Goal: Task Accomplishment & Management: Manage account settings

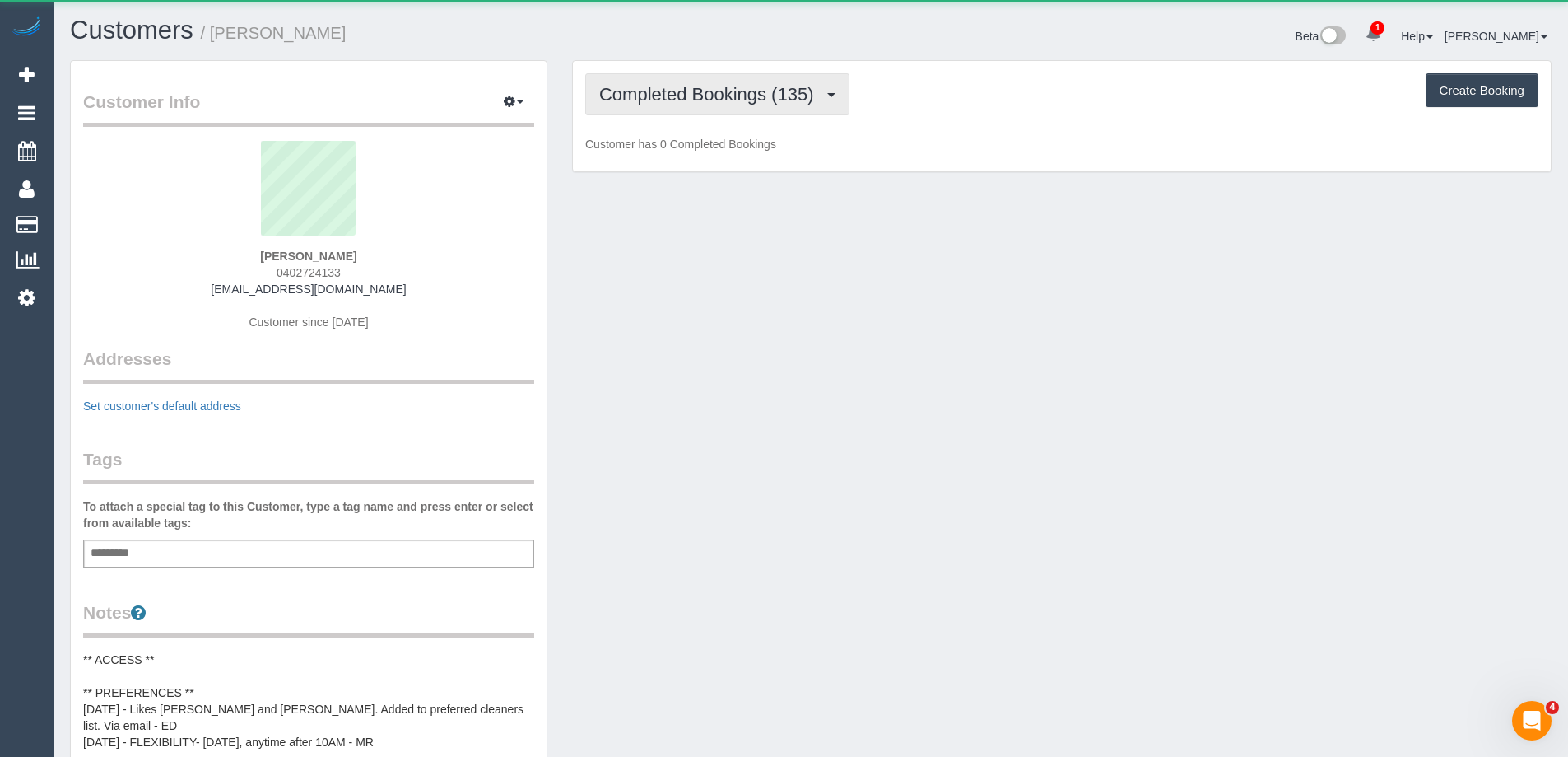
click at [760, 85] on span "Completed Bookings (135)" at bounding box center [710, 93] width 222 height 20
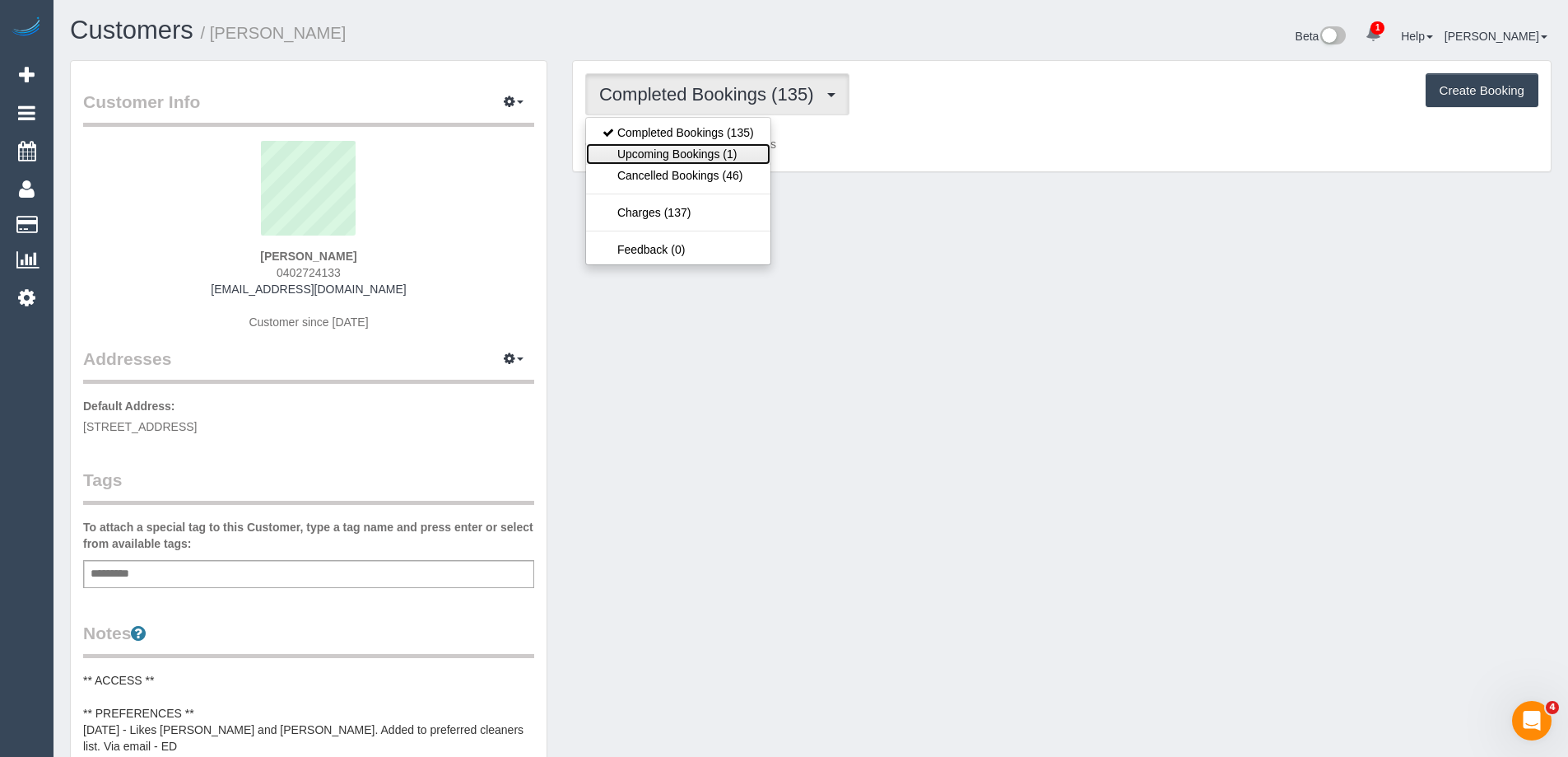
click at [745, 152] on link "Upcoming Bookings (1)" at bounding box center [677, 154] width 184 height 21
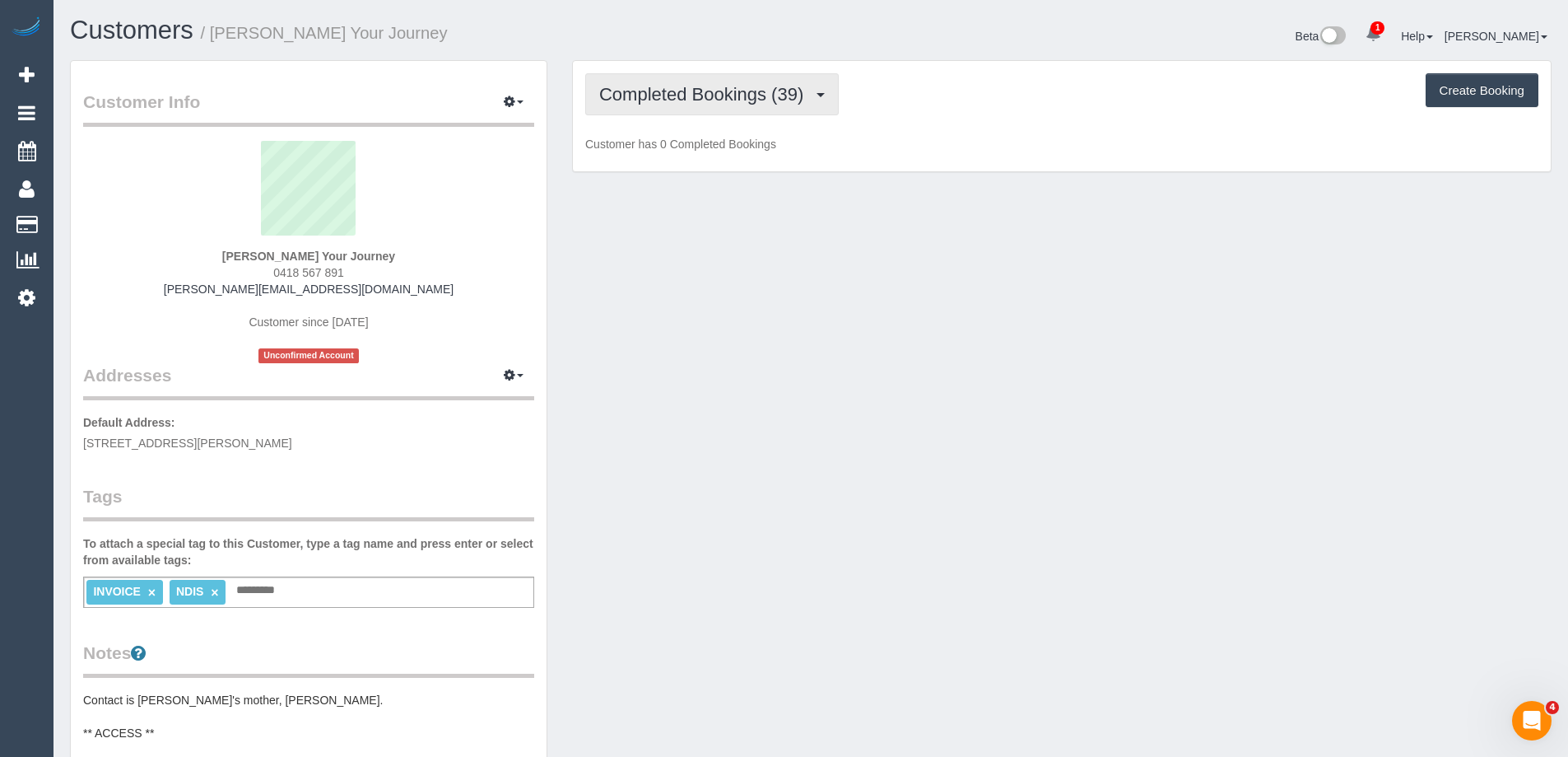
drag, startPoint x: 755, startPoint y: 89, endPoint x: 752, endPoint y: 117, distance: 28.2
click at [755, 89] on span "Completed Bookings (39)" at bounding box center [705, 93] width 212 height 20
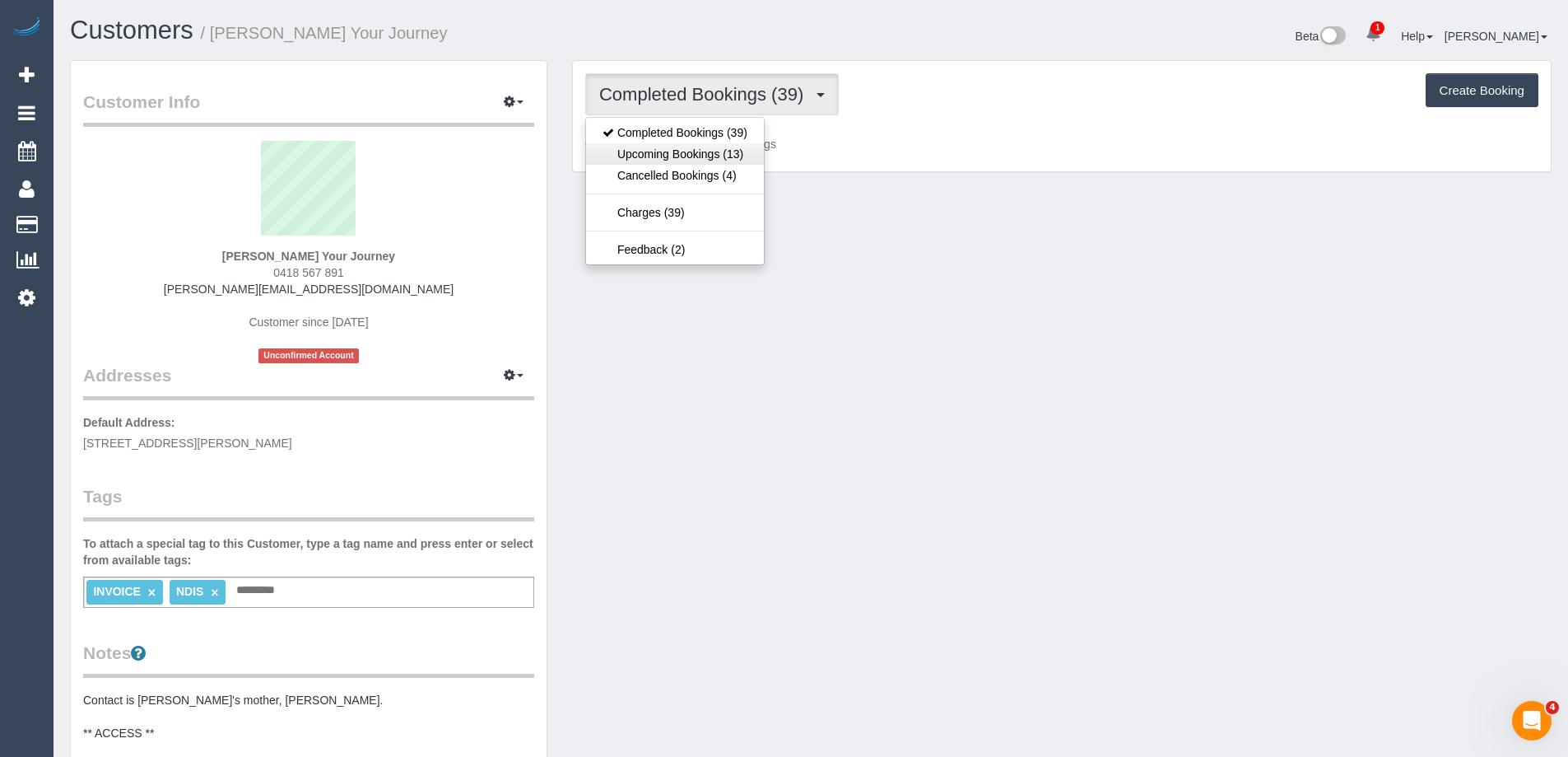
click at [744, 161] on link "Upcoming Bookings (13)" at bounding box center [675, 154] width 178 height 21
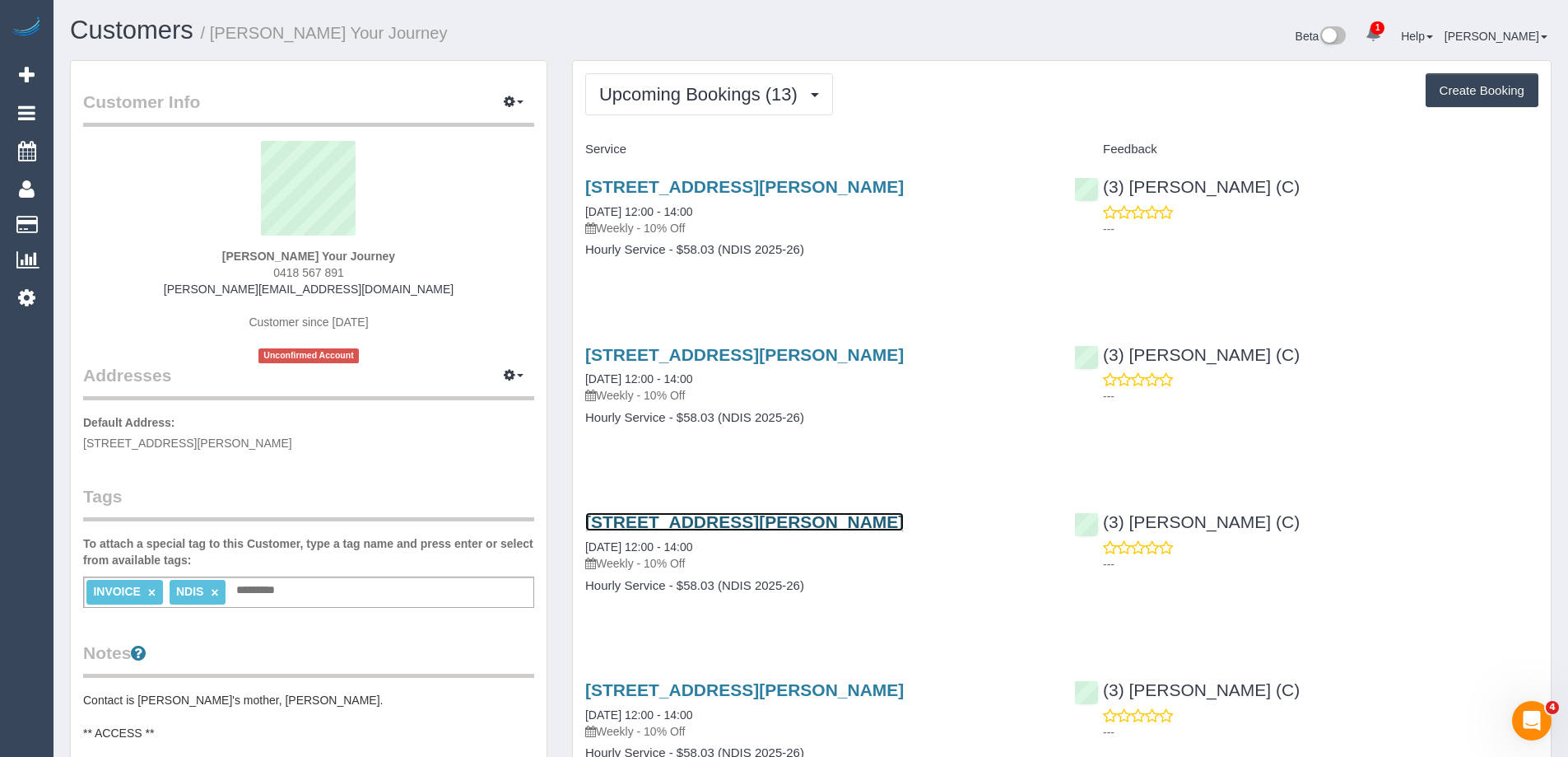
click at [722, 518] on link "[STREET_ADDRESS][PERSON_NAME]" at bounding box center [744, 521] width 319 height 19
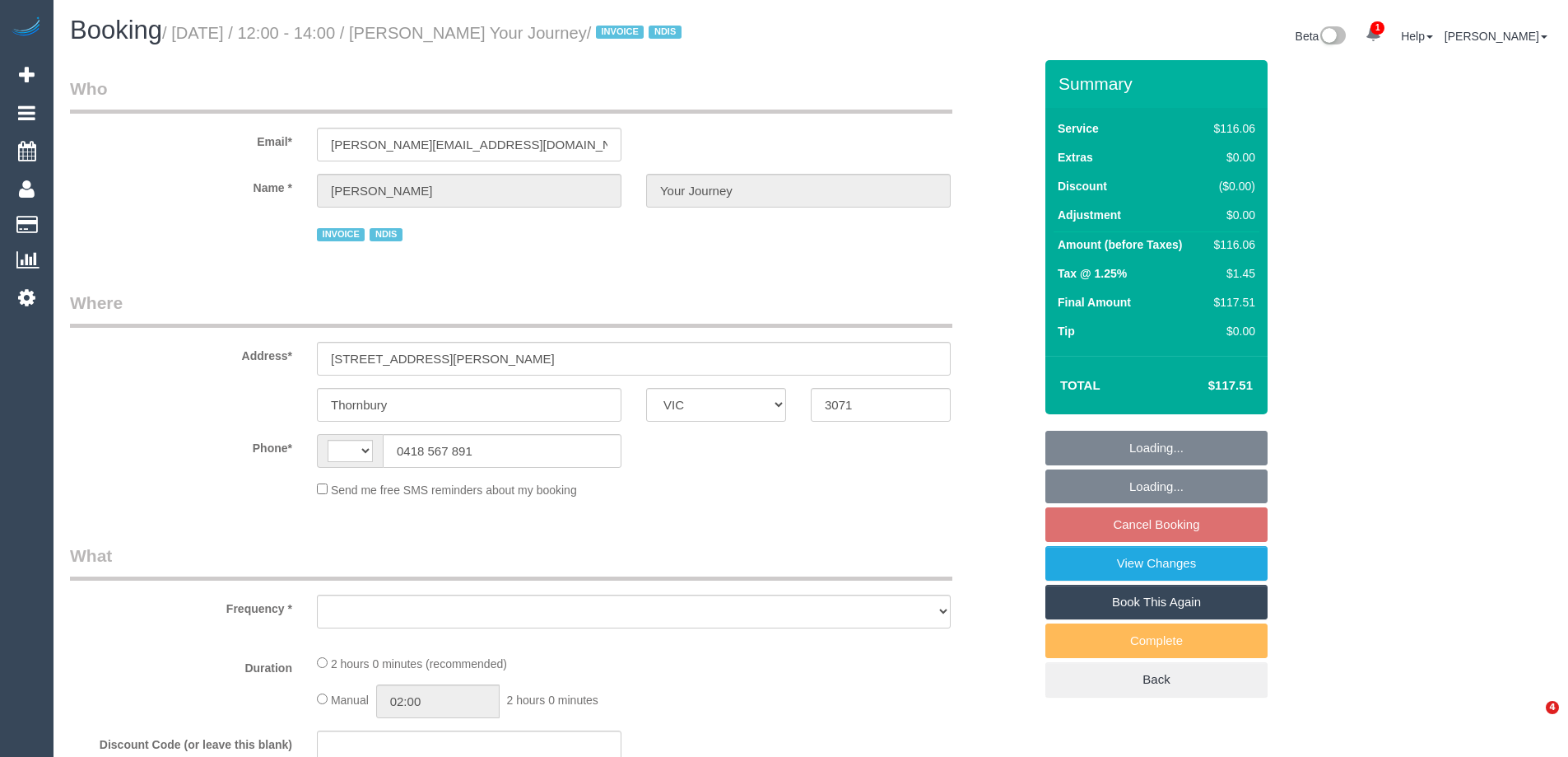
select select "VIC"
select select "string:AU"
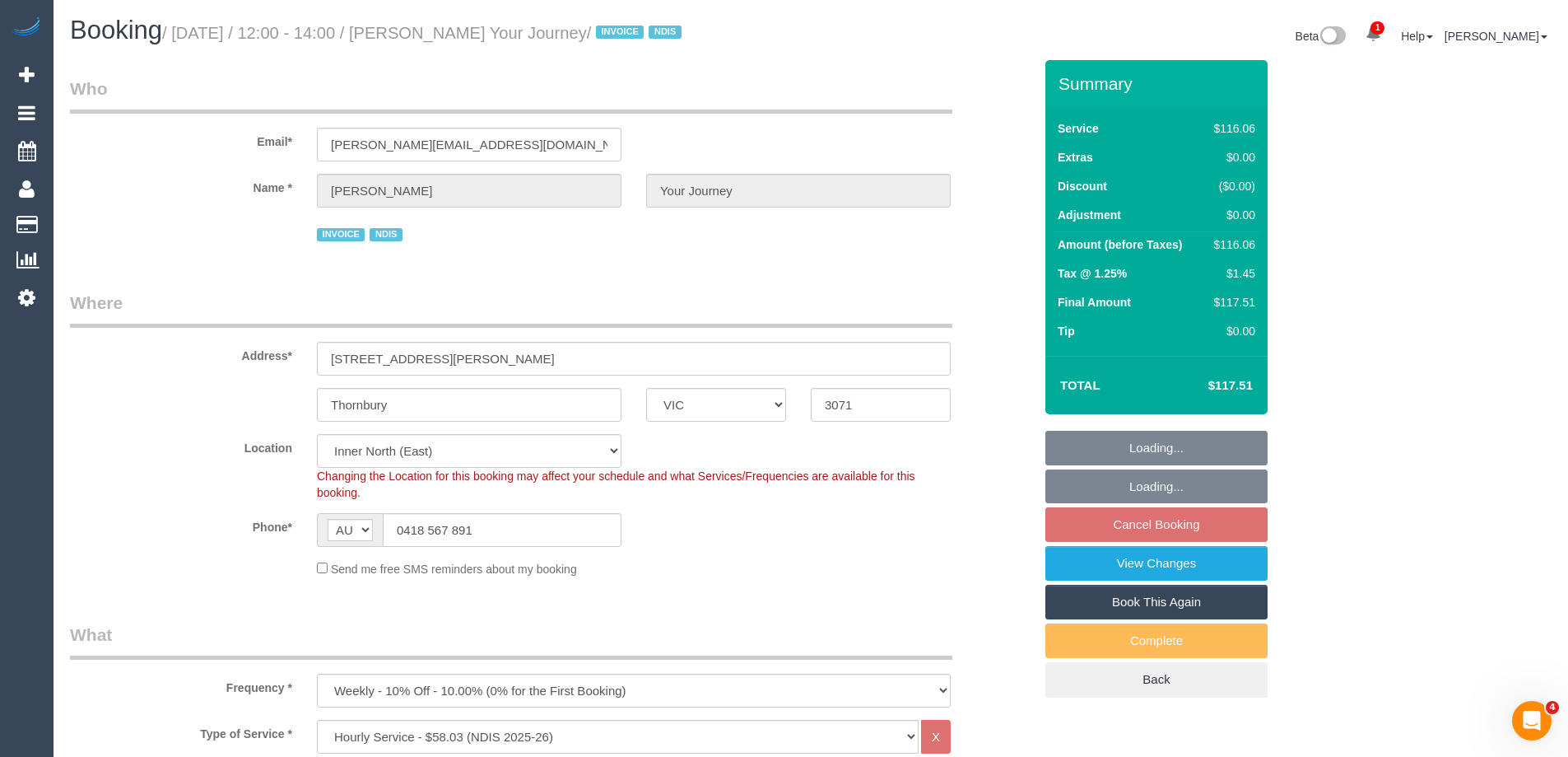
select select "object:751"
select select "number:29"
select select "number:14"
select select "number:19"
select select "number:36"
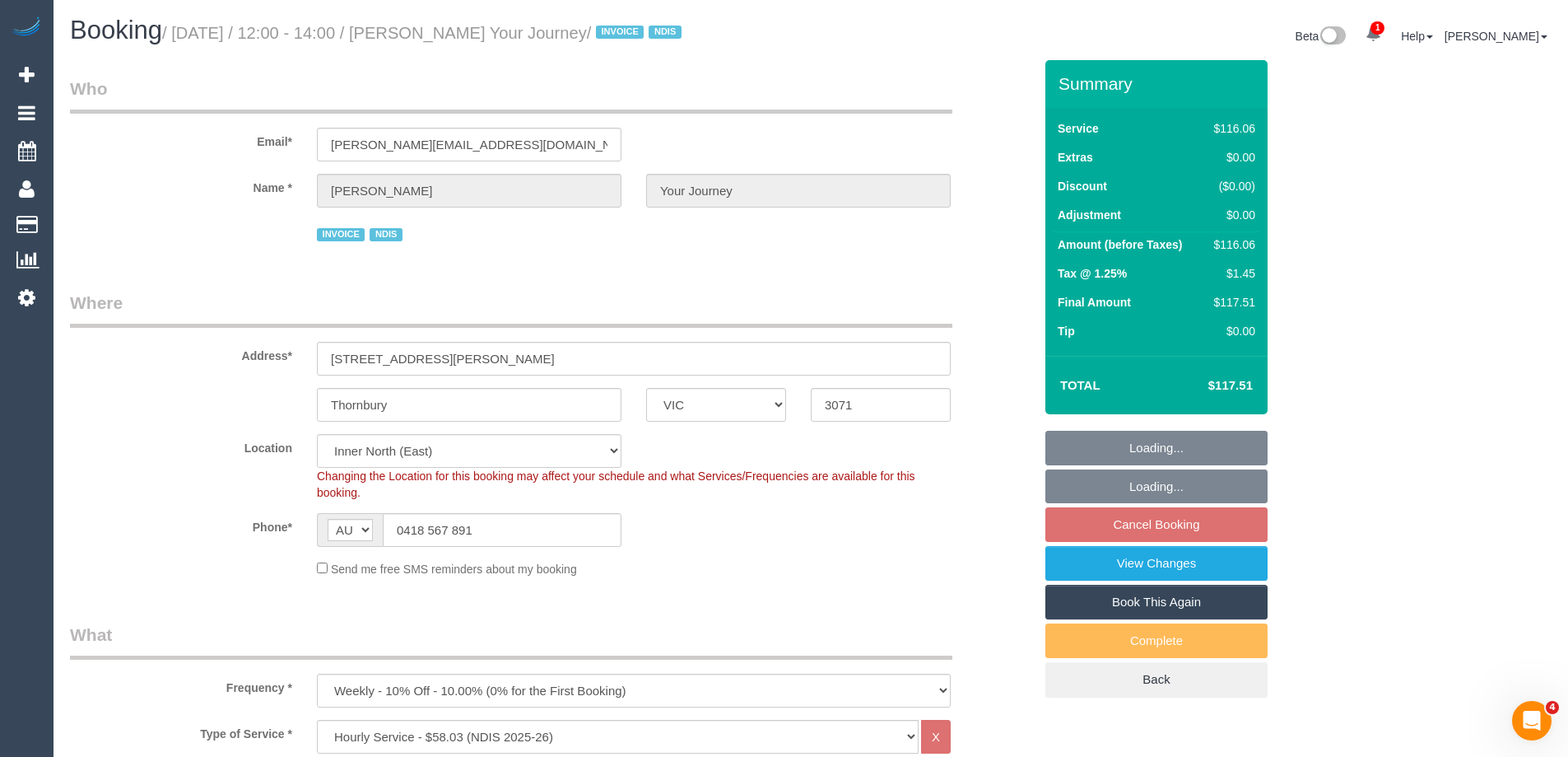
select select "number:35"
select select "52156"
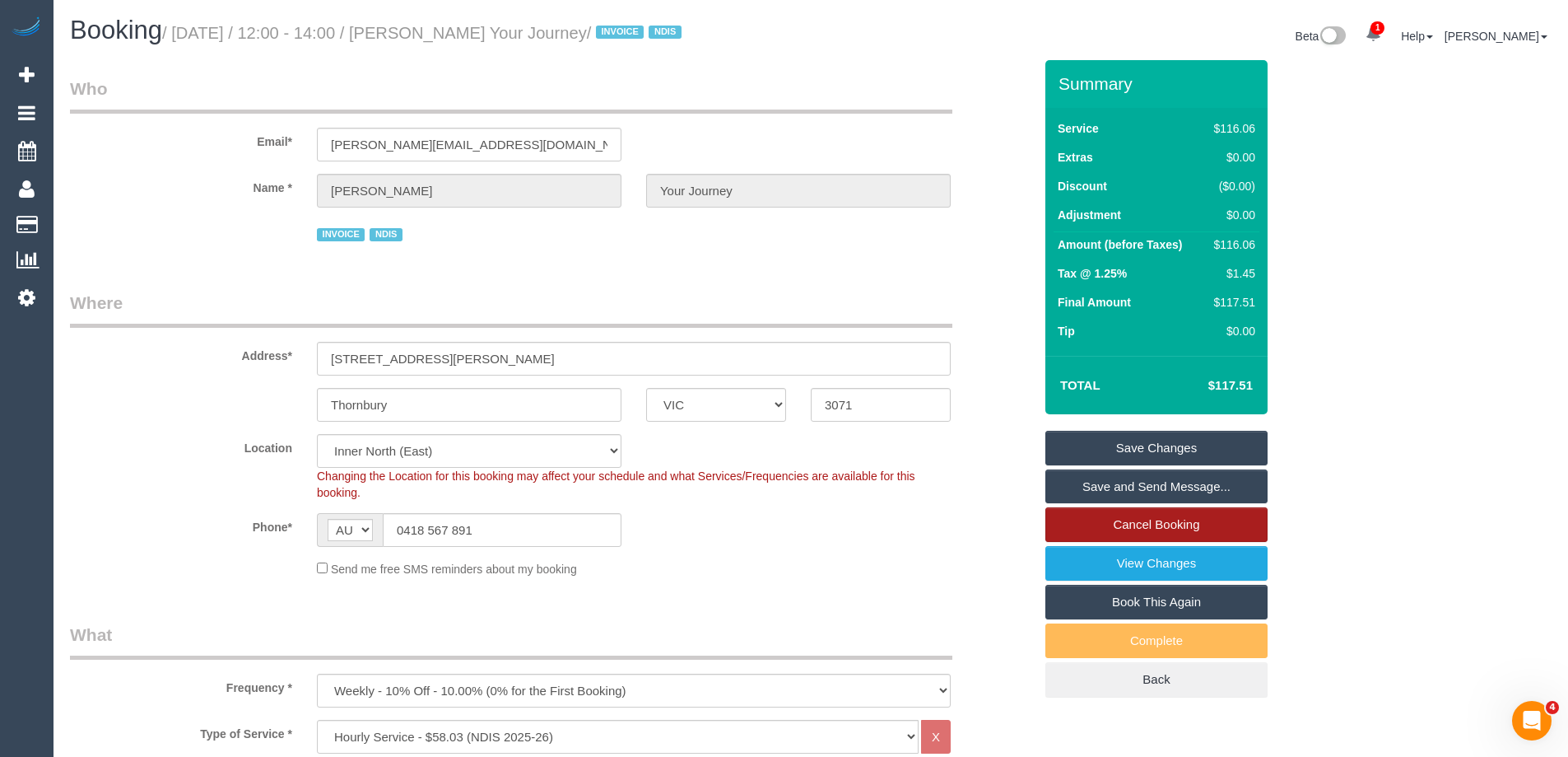
click at [1138, 542] on link "Cancel Booking" at bounding box center [1157, 524] width 222 height 34
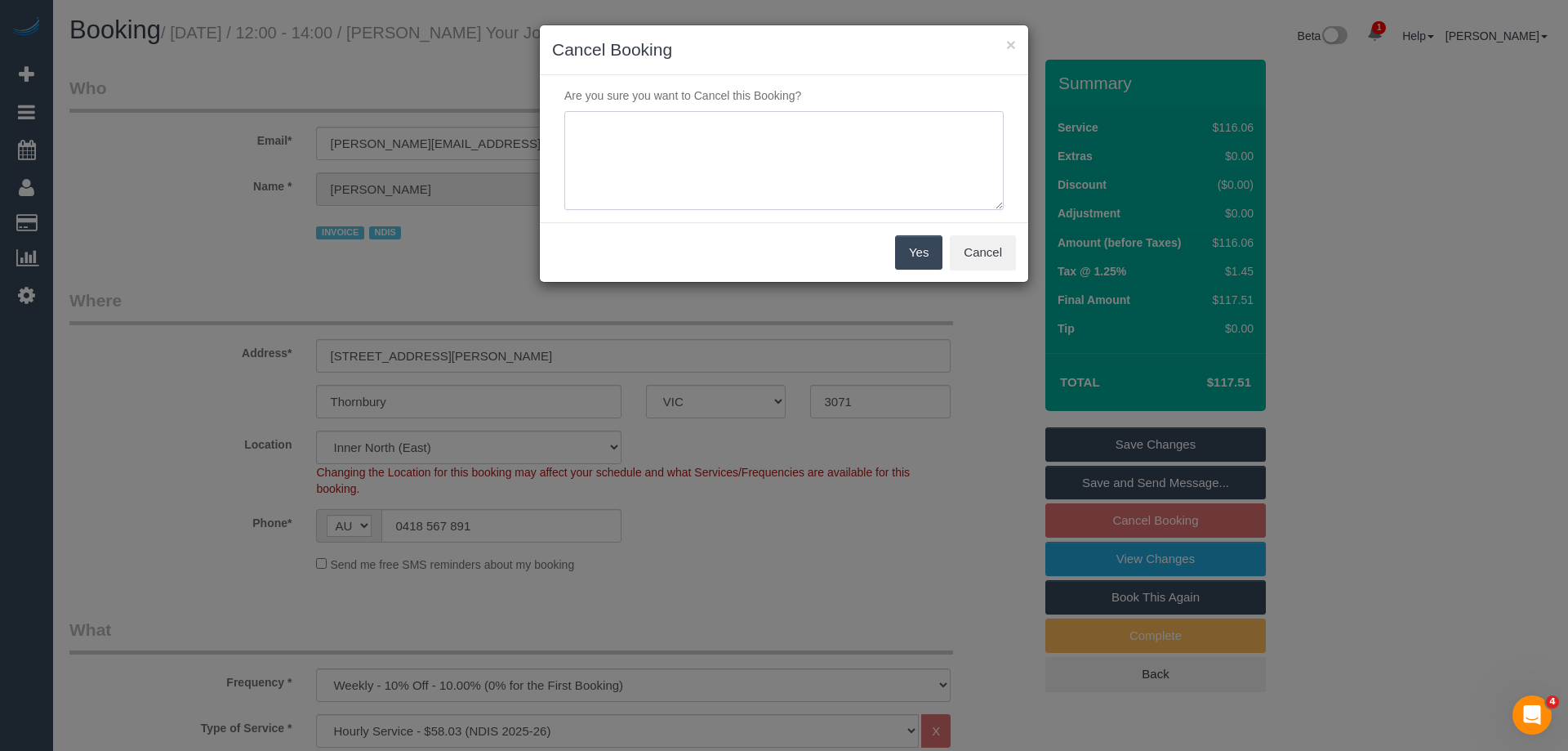
click at [789, 187] on textarea at bounding box center [784, 161] width 440 height 100
type textarea "PH service not needed via email VC"
click at [932, 255] on button "Yes" at bounding box center [919, 252] width 47 height 34
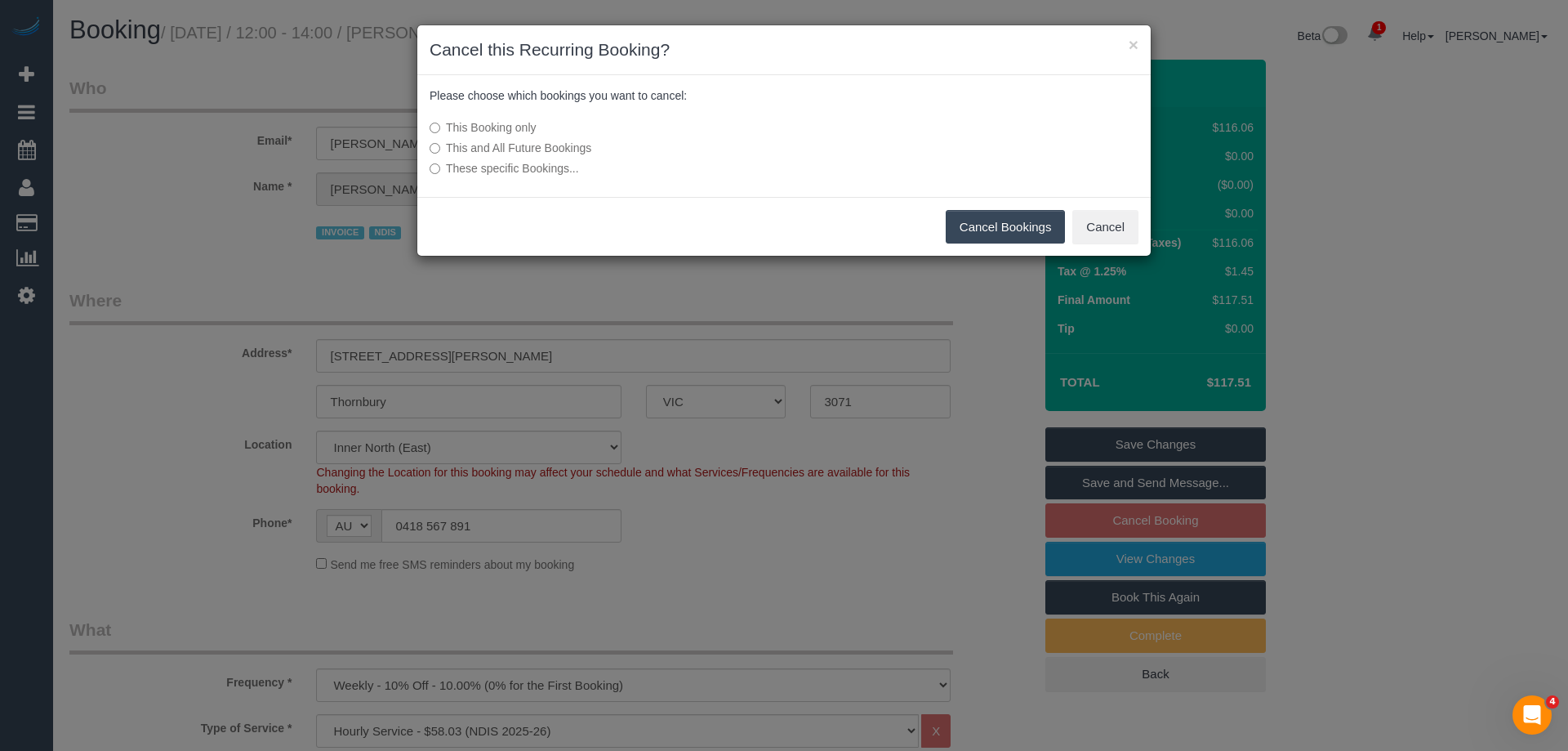
drag, startPoint x: 980, startPoint y: 234, endPoint x: 894, endPoint y: 246, distance: 86.8
click at [980, 234] on button "Cancel Bookings" at bounding box center [1005, 226] width 120 height 34
